Goal: Information Seeking & Learning: Find specific fact

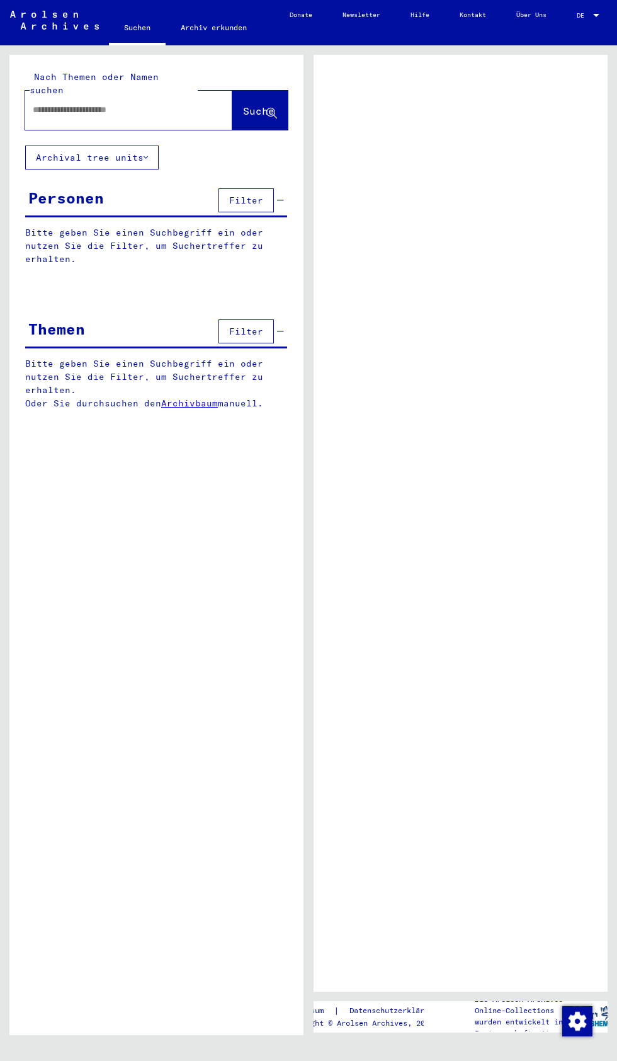
click at [115, 103] on input "text" at bounding box center [117, 109] width 169 height 13
click at [107, 103] on input "text" at bounding box center [117, 109] width 169 height 13
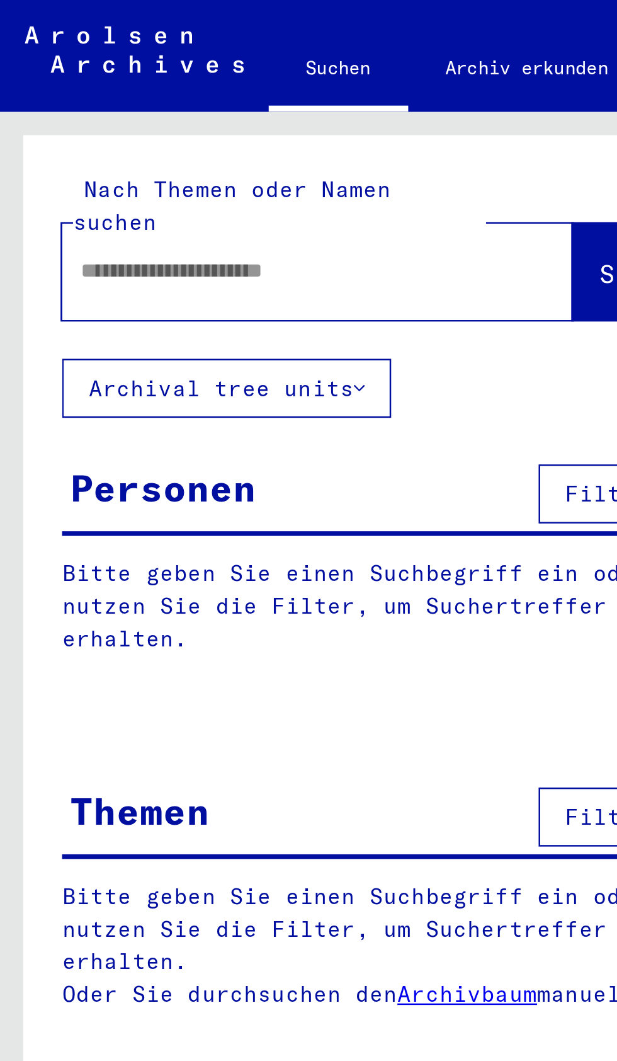
click at [47, 103] on input "text" at bounding box center [117, 109] width 169 height 13
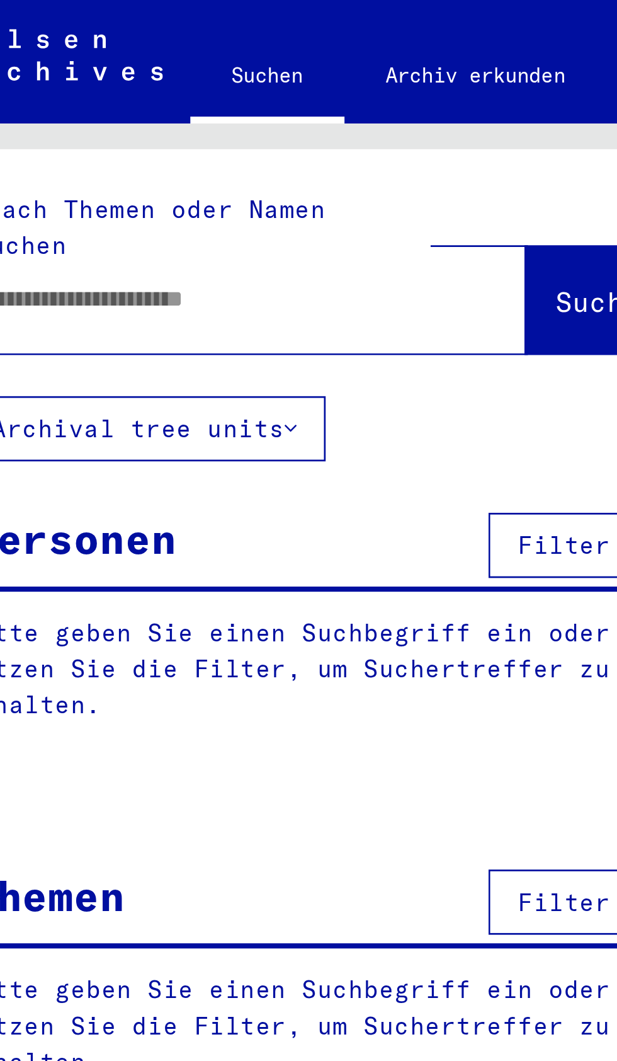
scroll to position [4, 0]
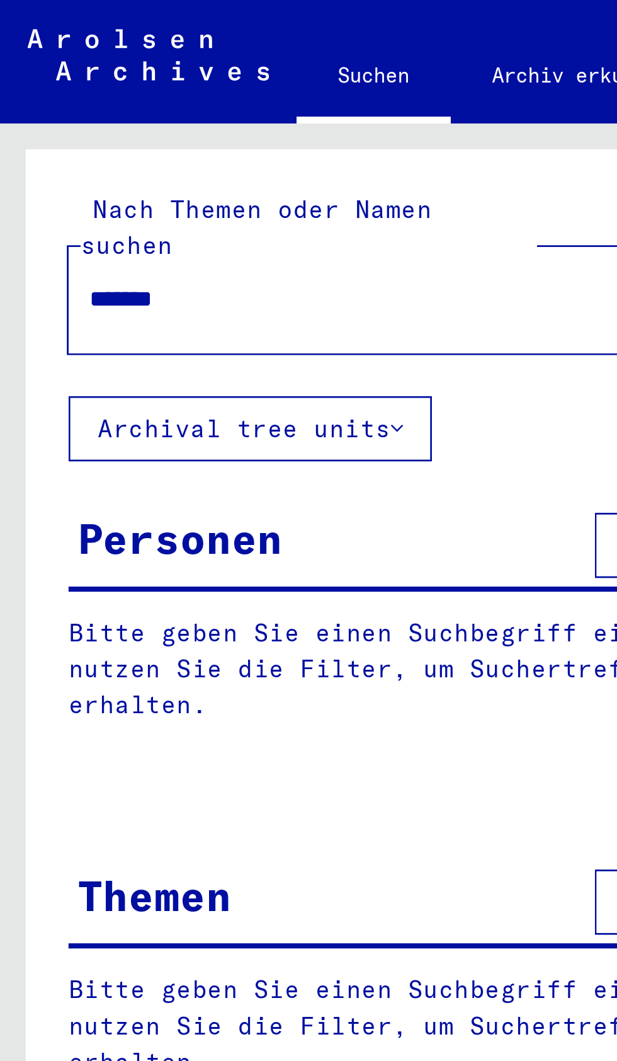
click at [232, 99] on button "Suche" at bounding box center [259, 110] width 55 height 39
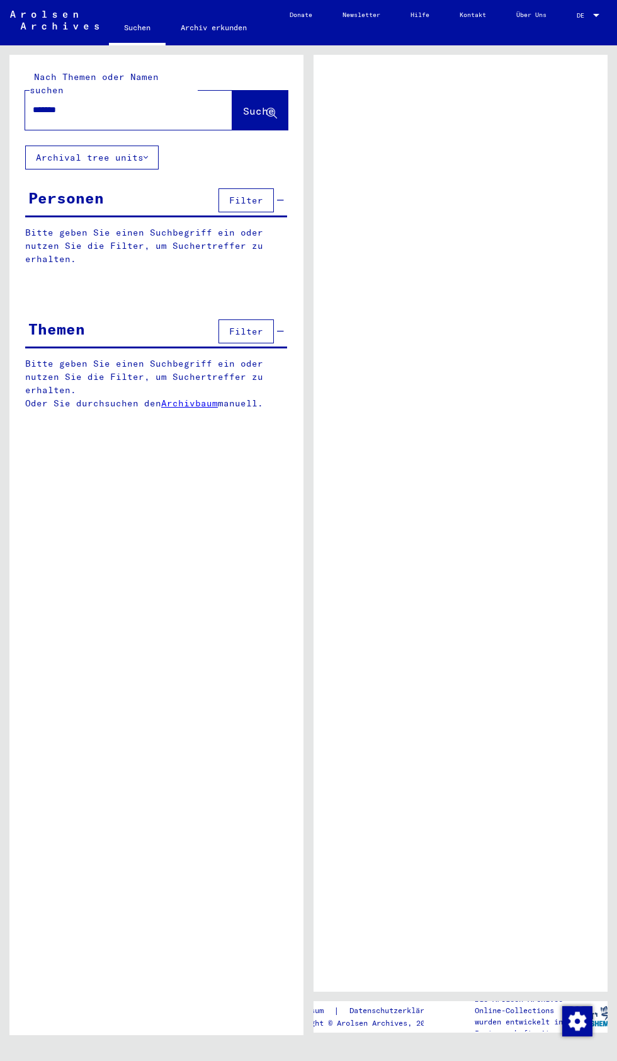
scroll to position [4, 0]
click at [588, 1024] on img "Zustimmung ändern" at bounding box center [578, 1021] width 30 height 30
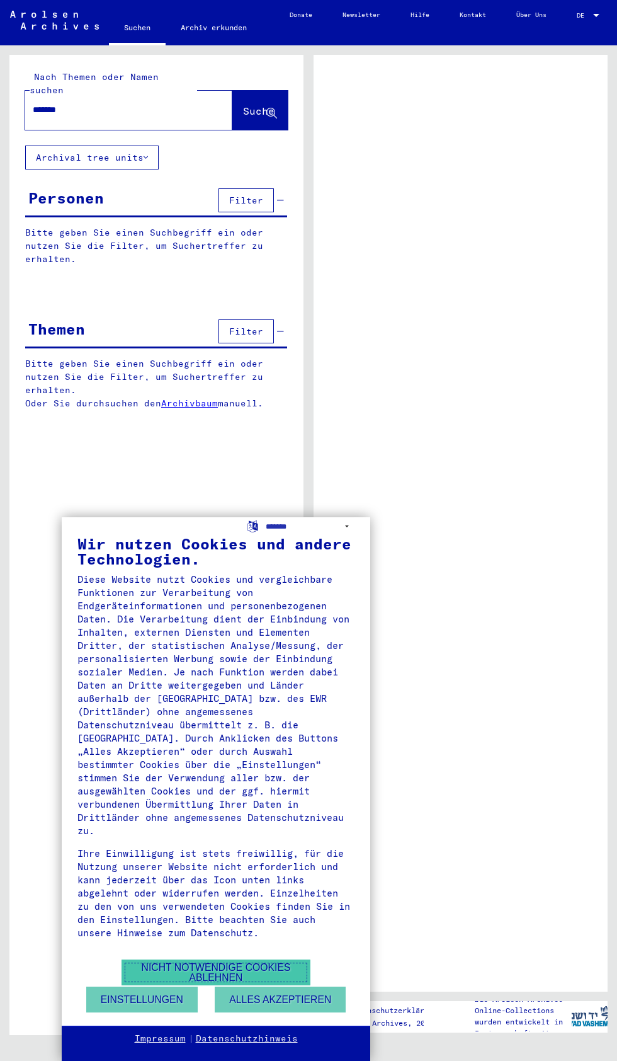
click at [260, 970] on button "Nicht notwendige Cookies ablehnen" at bounding box center [216, 972] width 189 height 26
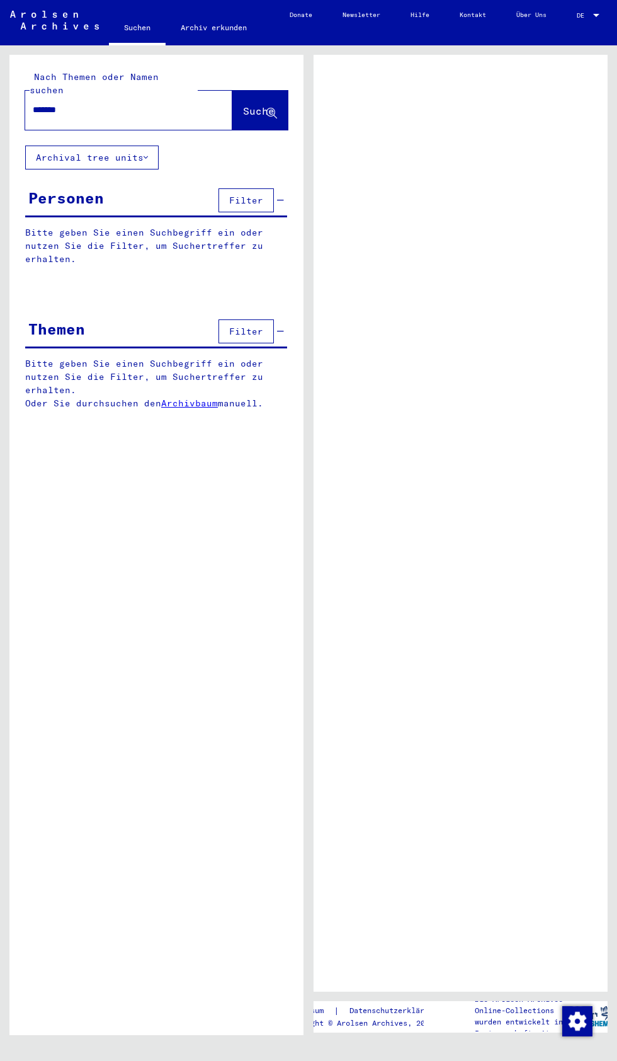
click at [117, 103] on input "*******" at bounding box center [117, 109] width 169 height 13
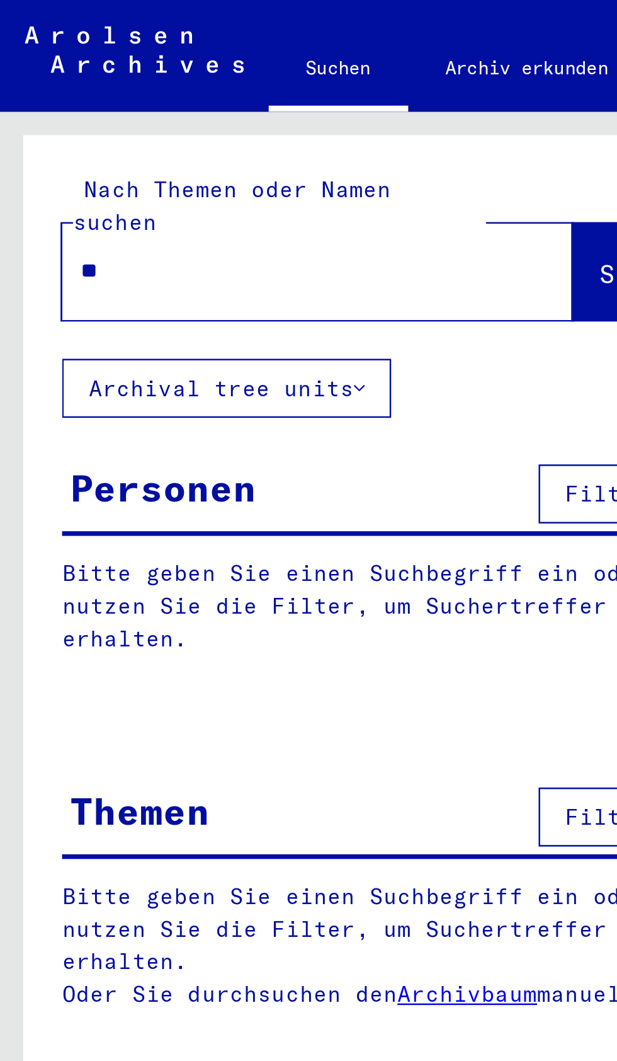
type input "*"
